Goal: Task Accomplishment & Management: Use online tool/utility

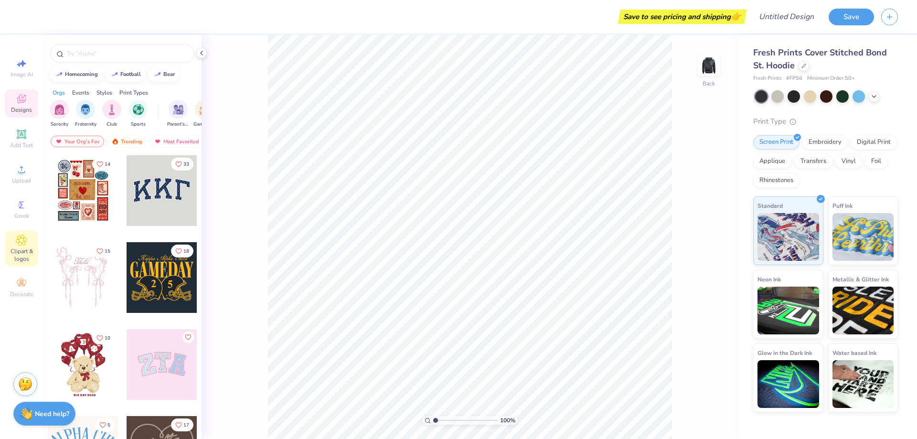
click at [18, 252] on span "Clipart & logos" at bounding box center [21, 254] width 33 height 15
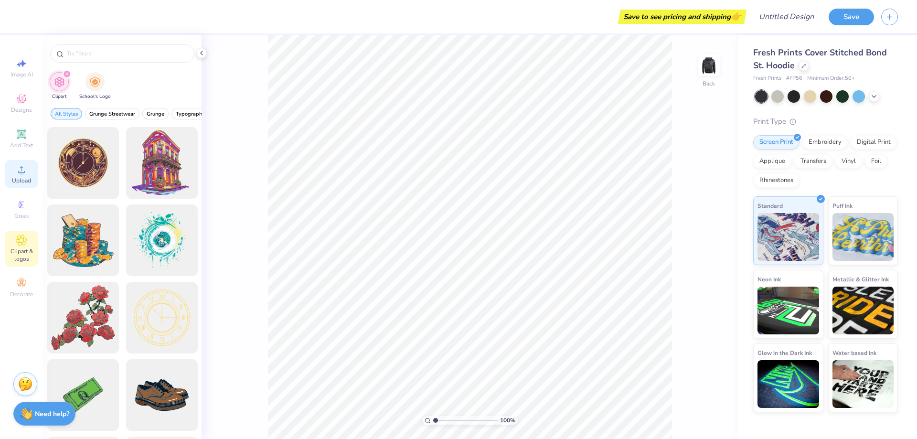
click at [25, 174] on icon at bounding box center [21, 169] width 11 height 11
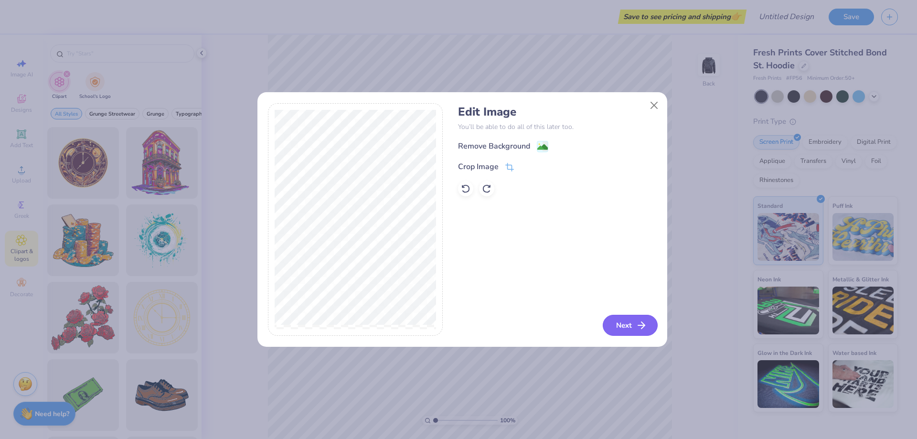
click at [639, 324] on icon "button" at bounding box center [641, 325] width 11 height 11
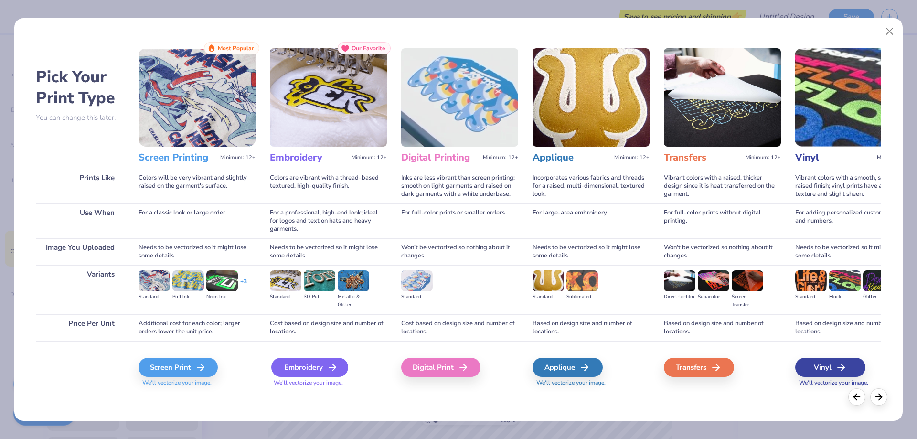
click at [312, 367] on div "Embroidery" at bounding box center [309, 367] width 77 height 19
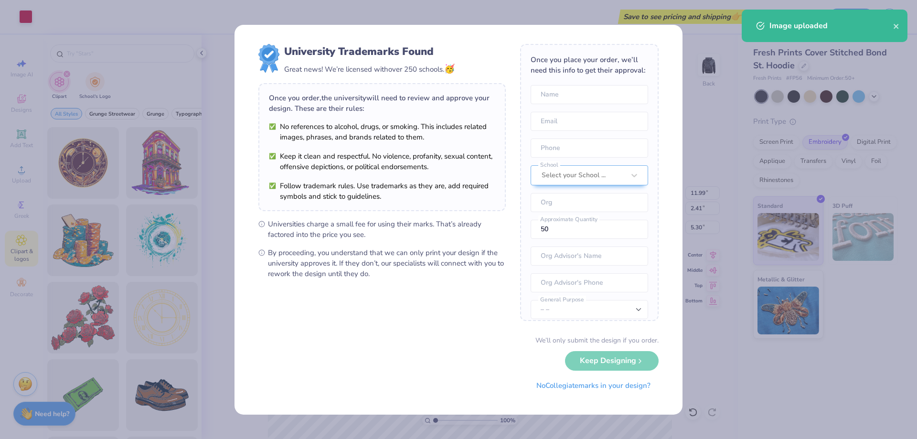
click at [470, 172] on body "Art colors Save to see pricing and shipping 👉 Design Title Save Image AI Design…" at bounding box center [458, 219] width 917 height 439
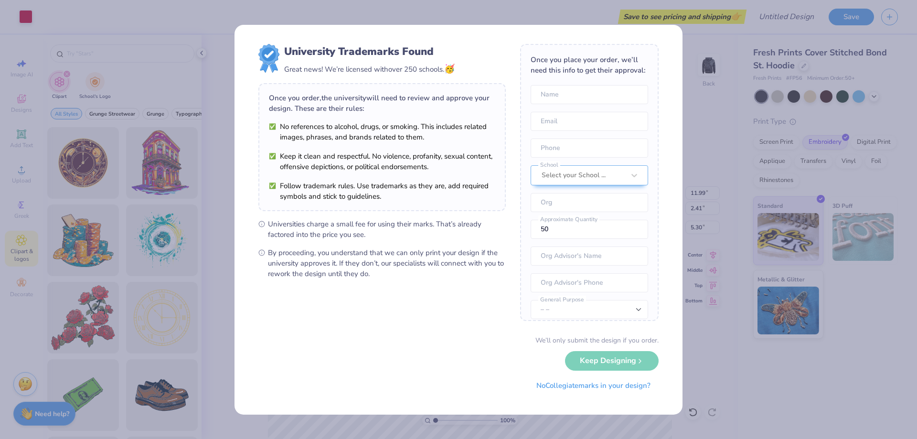
click at [717, 162] on div "University Trademarks Found Great news! We’re licensed with over 250 schools. 🥳…" at bounding box center [458, 219] width 917 height 439
click at [641, 360] on div "We’ll only submit the design if you order. Keep Designing No Collegiate marks i…" at bounding box center [458, 365] width 400 height 60
click at [630, 390] on button "No Collegiate marks in your design?" at bounding box center [593, 384] width 130 height 20
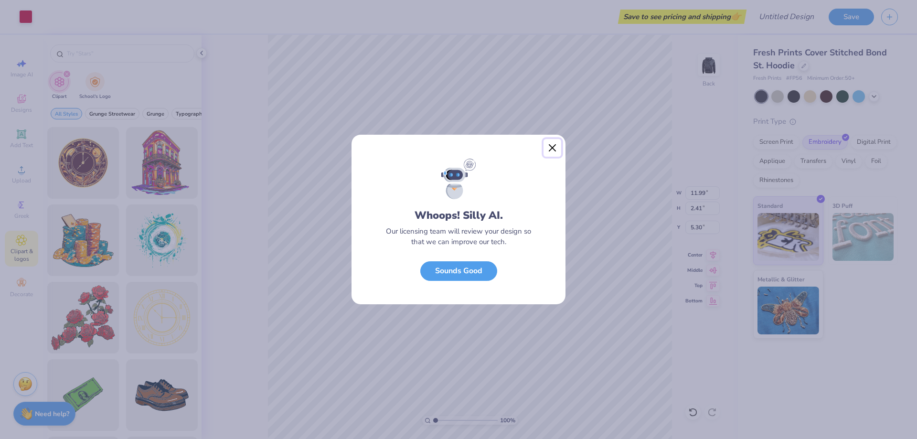
click at [553, 145] on button "Close" at bounding box center [553, 148] width 18 height 18
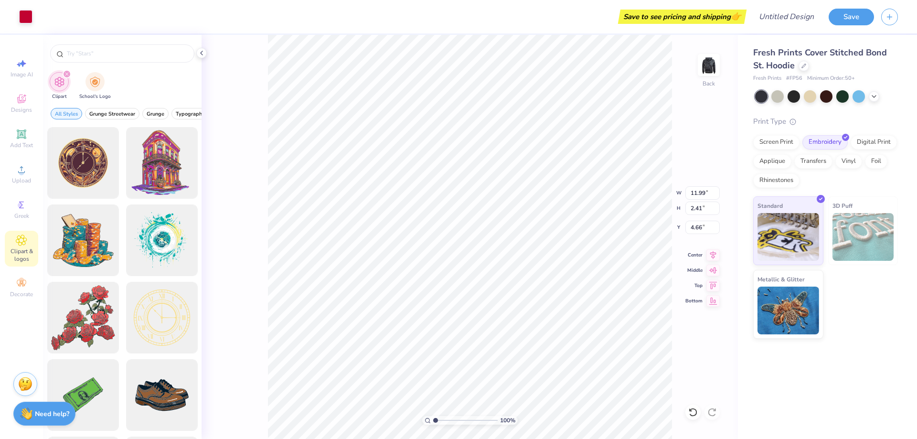
type input "4.09"
click at [883, 410] on div "Fresh Prints Cover Stitched Bond St. Hoodie Fresh Prints # FP56 Minimum Order: …" at bounding box center [827, 237] width 179 height 404
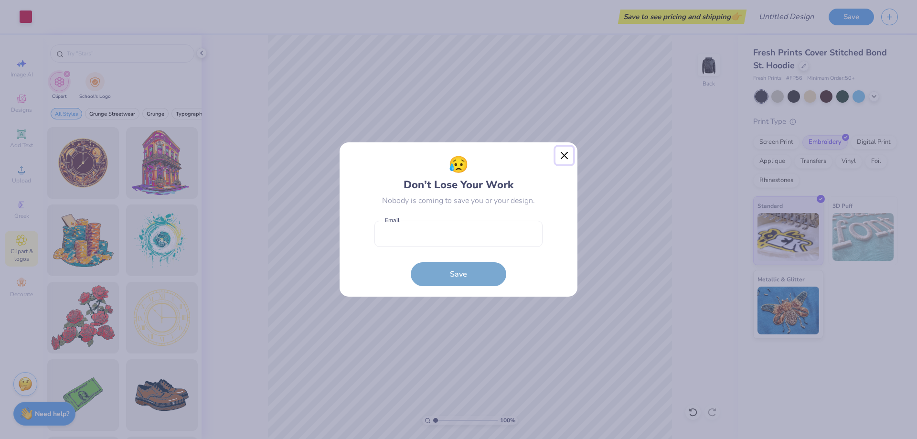
click at [565, 154] on button "Close" at bounding box center [565, 156] width 18 height 18
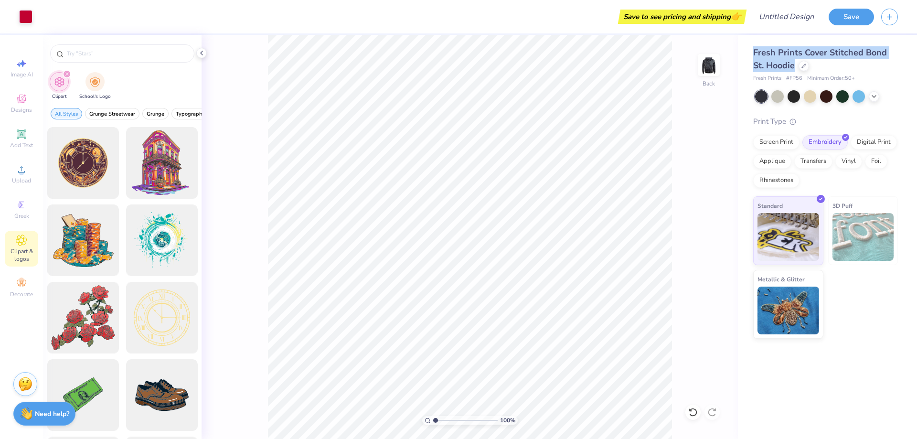
drag, startPoint x: 753, startPoint y: 53, endPoint x: 795, endPoint y: 64, distance: 43.5
click at [795, 64] on div "Fresh Prints Cover Stitched Bond St. Hoodie Fresh Prints # FP56 Minimum Order: …" at bounding box center [827, 187] width 179 height 304
copy span "Fresh Prints Cover Stitched Bond St. Hoodie"
click at [860, 65] on div "Fresh Prints Cover Stitched Bond St. Hoodie" at bounding box center [825, 59] width 145 height 26
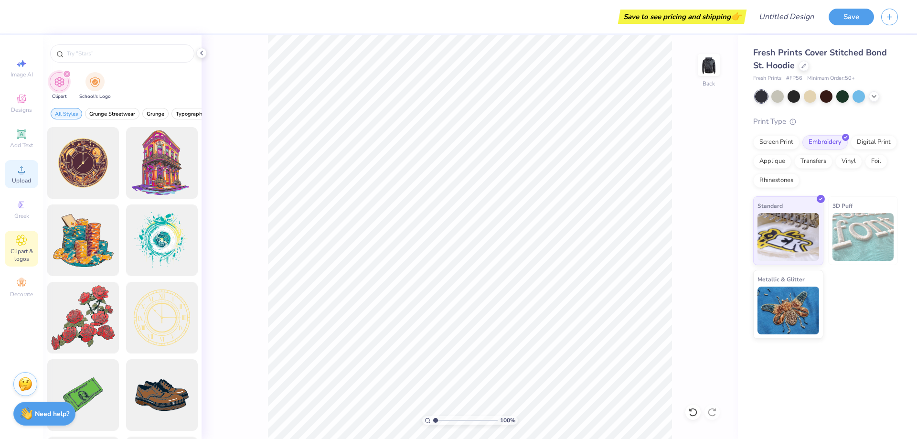
click at [21, 180] on span "Upload" at bounding box center [21, 181] width 19 height 8
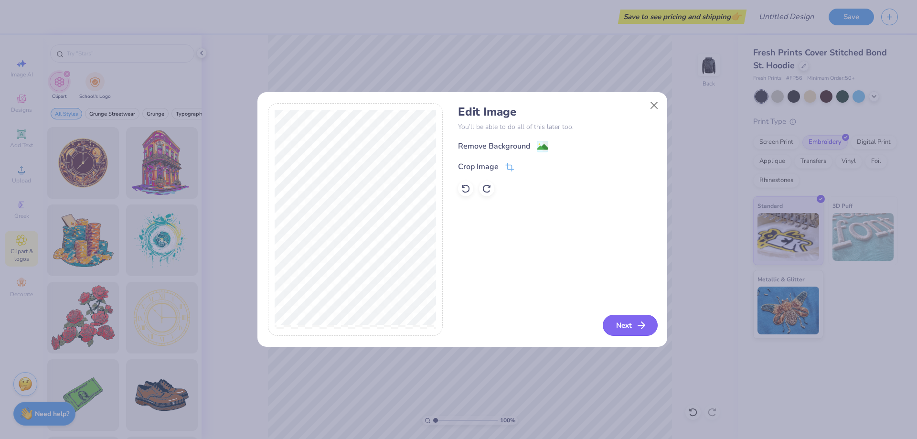
click at [634, 325] on button "Next" at bounding box center [630, 325] width 55 height 21
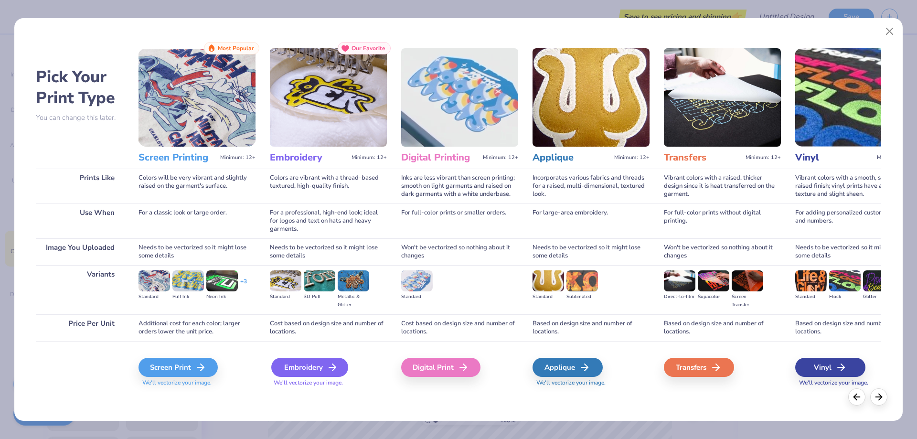
click at [319, 371] on div "Embroidery" at bounding box center [309, 367] width 77 height 19
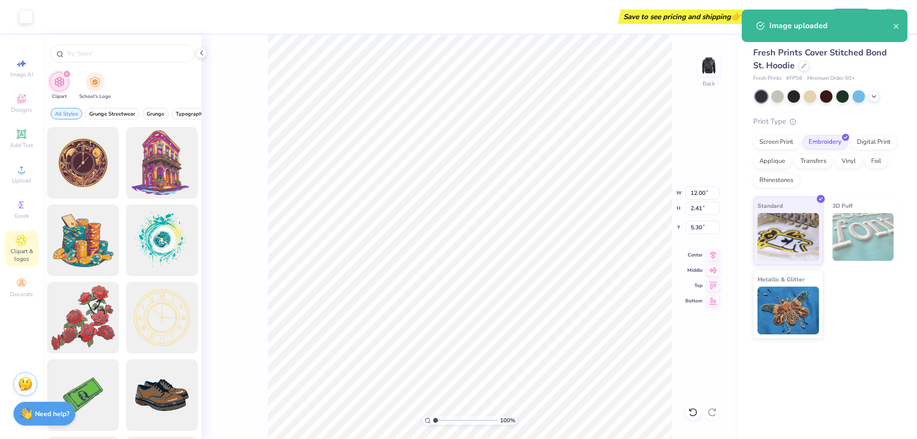
type input "4.09"
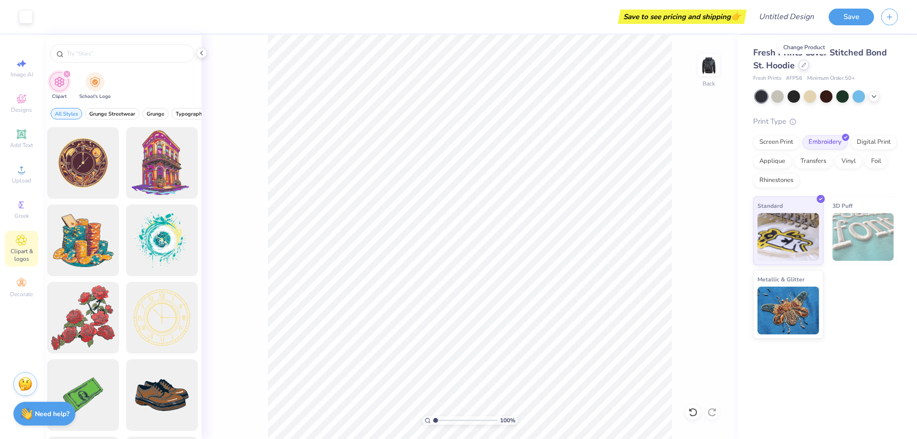
click at [805, 66] on icon at bounding box center [804, 65] width 5 height 5
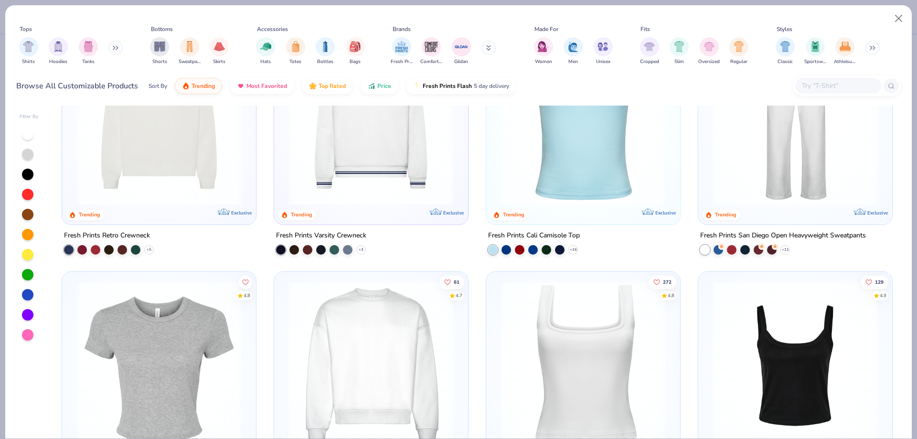
scroll to position [573, 0]
